Goal: Information Seeking & Learning: Learn about a topic

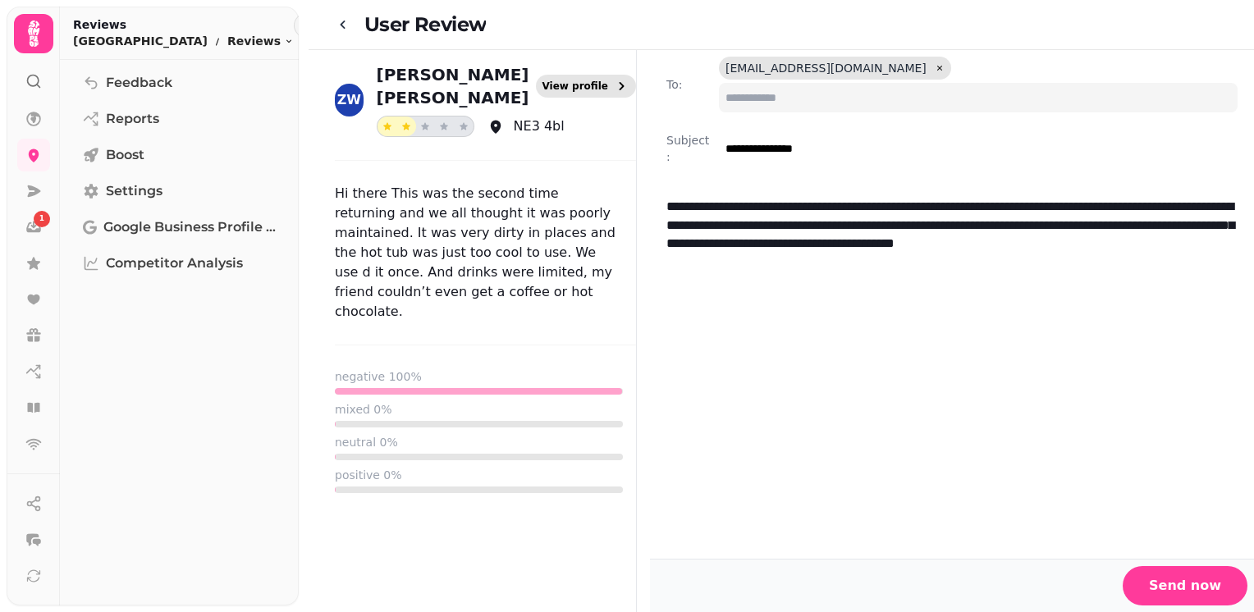
click at [581, 81] on span "View profile" at bounding box center [575, 86] width 66 height 10
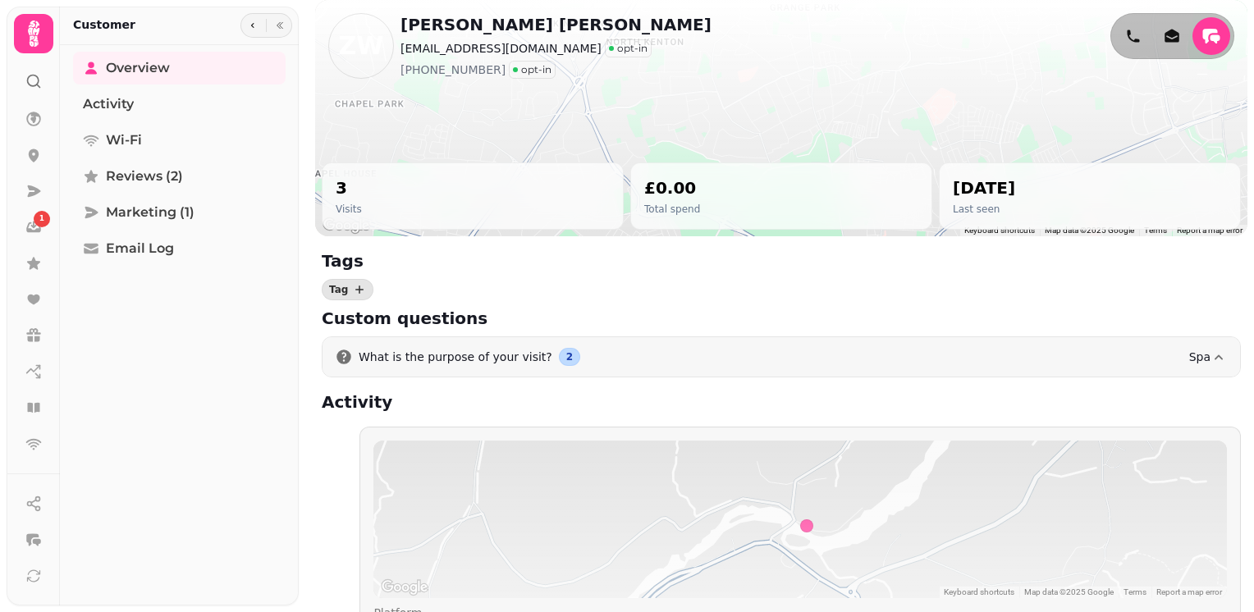
scroll to position [9, 0]
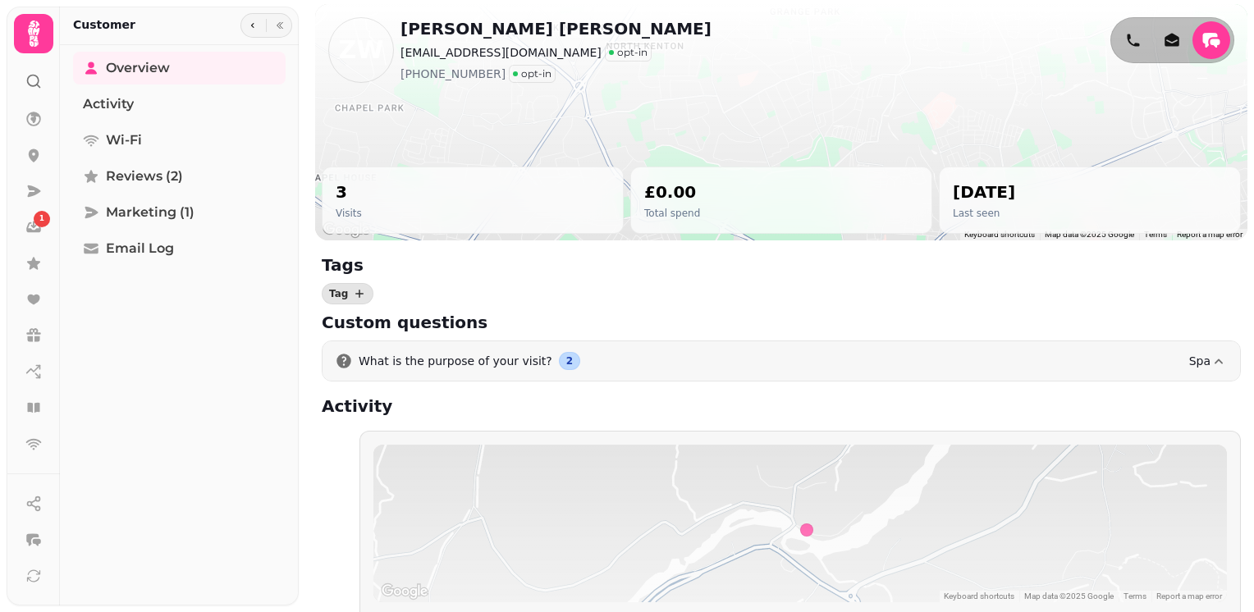
click at [479, 199] on div "3 Visits" at bounding box center [473, 200] width 274 height 39
click at [344, 195] on h2 "3" at bounding box center [349, 192] width 26 height 23
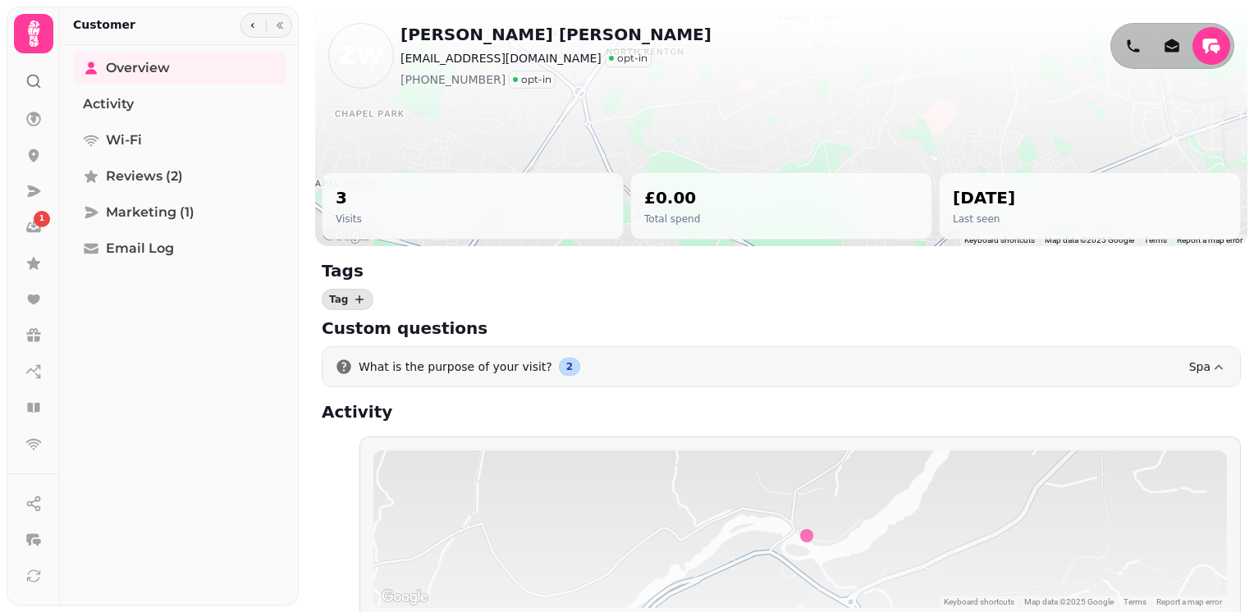
scroll to position [0, 0]
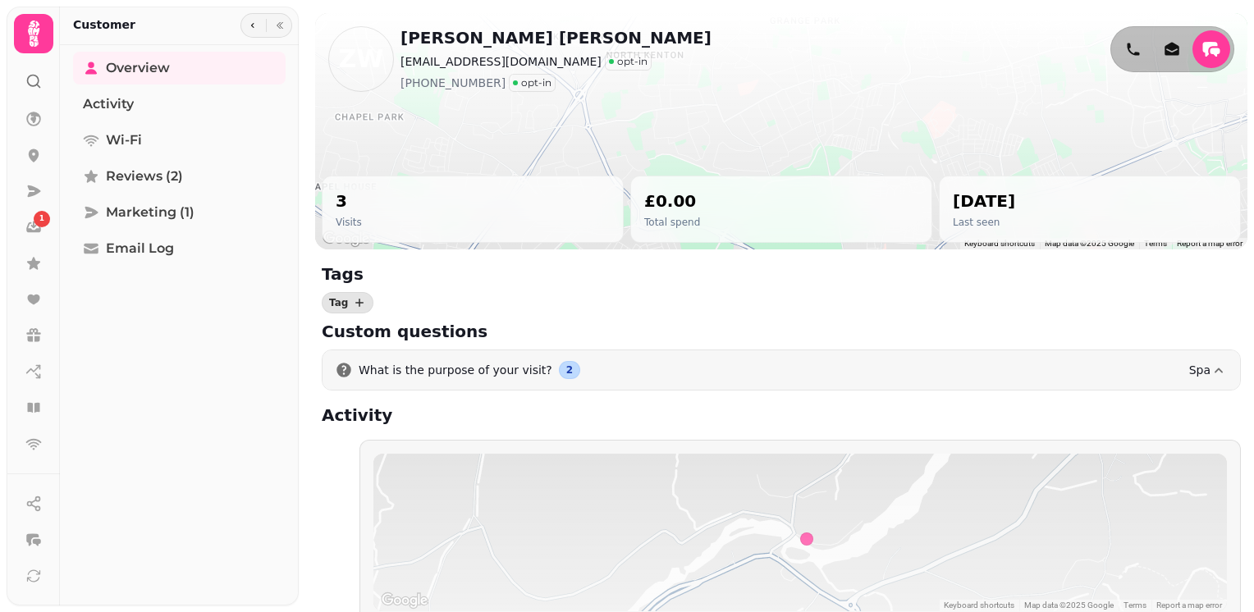
click at [341, 219] on p "Visits" at bounding box center [349, 222] width 26 height 13
click at [1013, 215] on div "[DATE] Last seen" at bounding box center [984, 209] width 62 height 39
click at [125, 132] on span "Wi-Fi" at bounding box center [124, 140] width 36 height 20
select select "**"
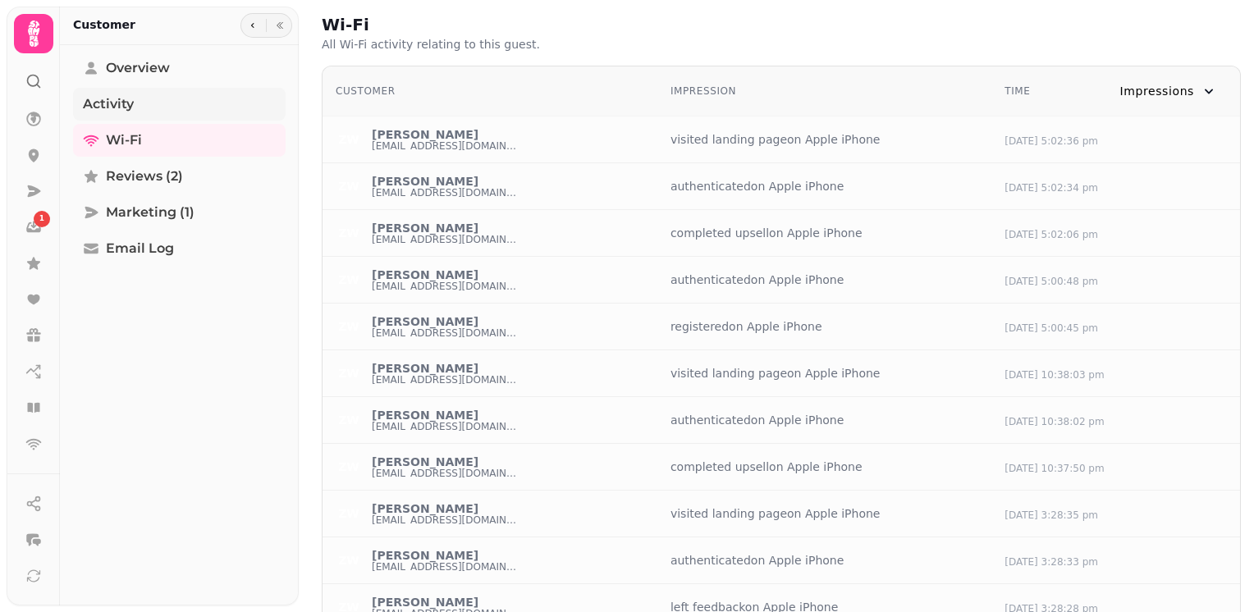
click at [115, 97] on span "Activity" at bounding box center [108, 104] width 51 height 20
